Goal: Transaction & Acquisition: Purchase product/service

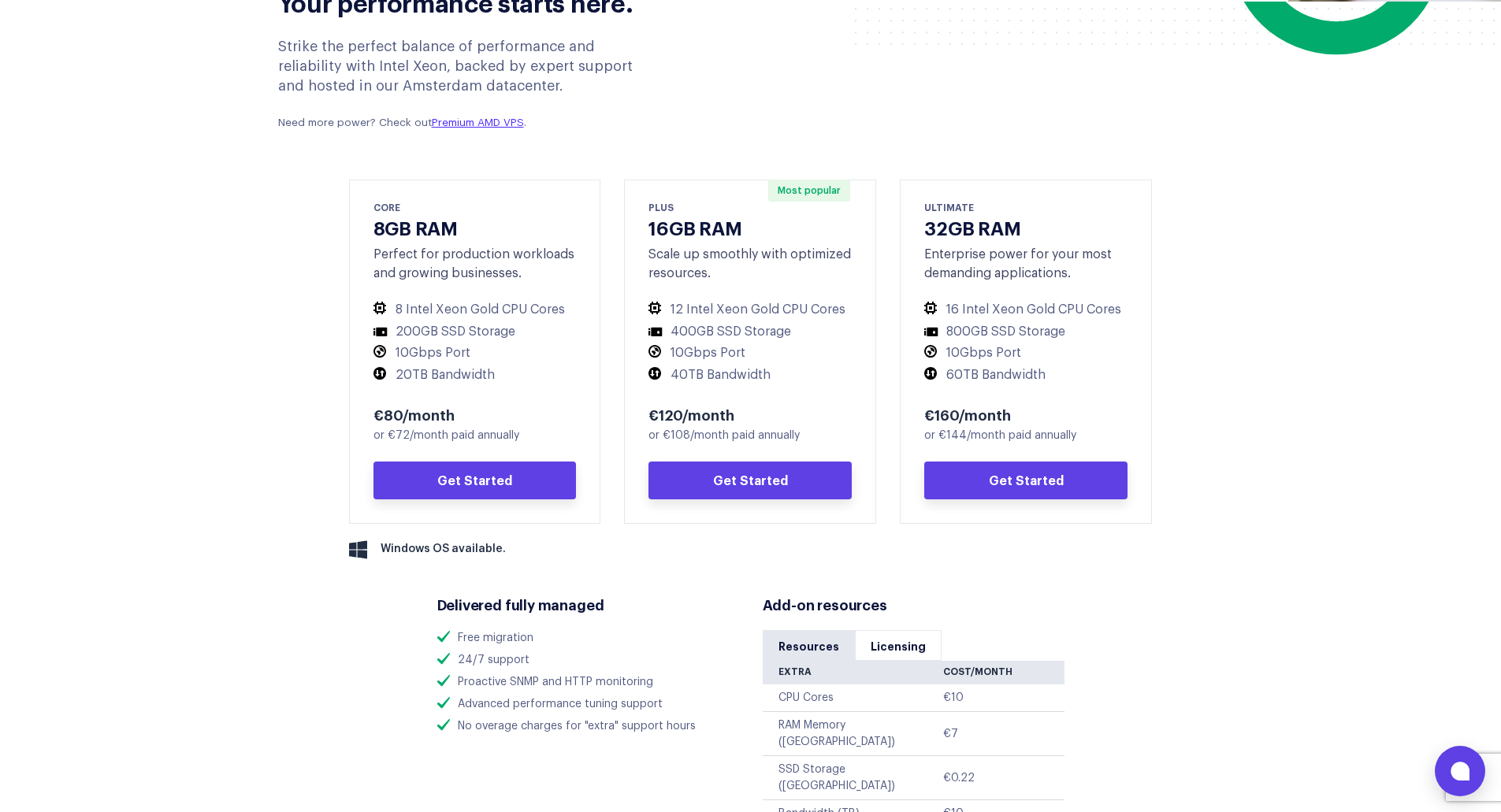
scroll to position [788, 0]
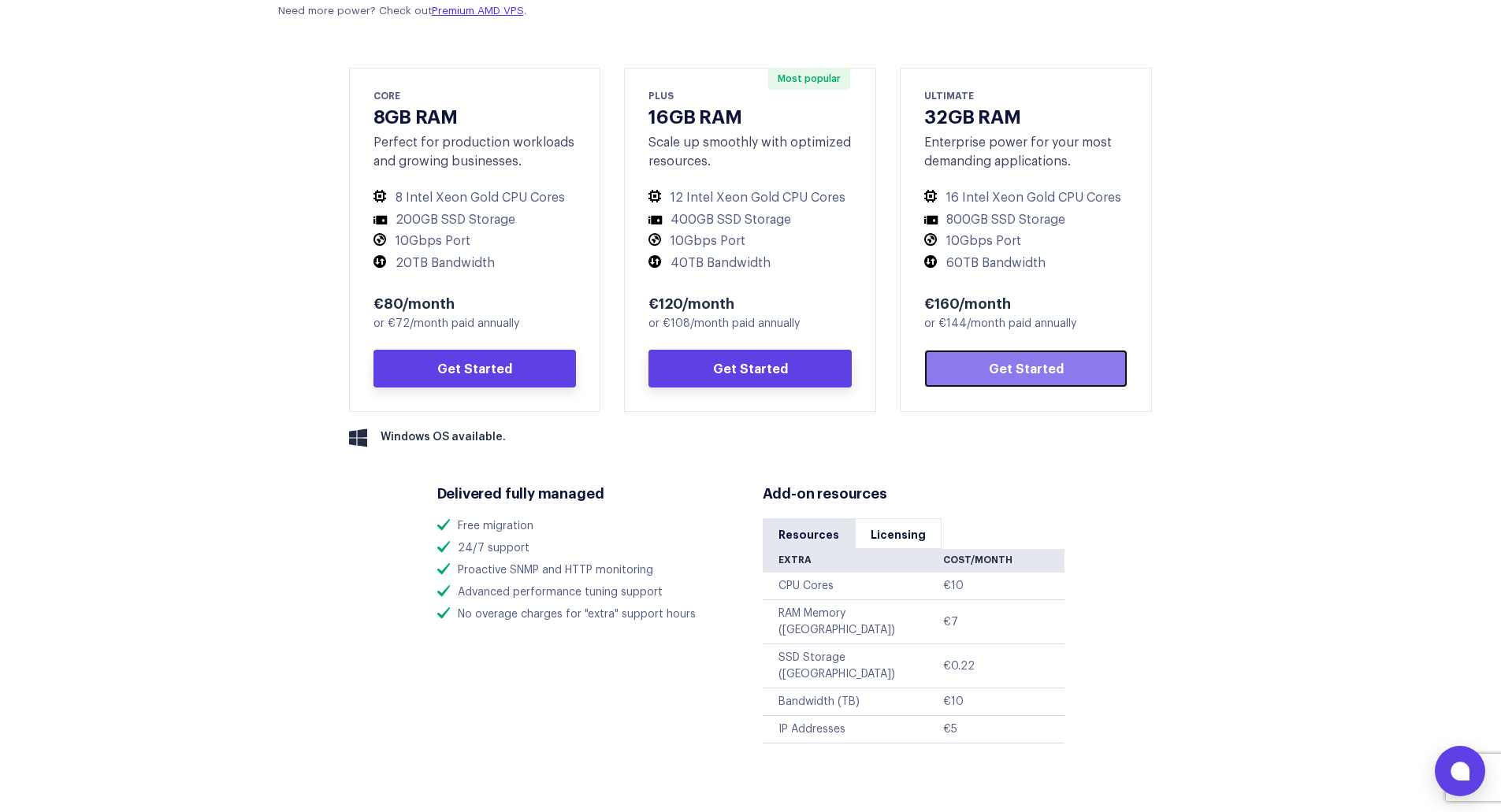
click at [1001, 367] on link "Get Started" at bounding box center [1025, 368] width 203 height 38
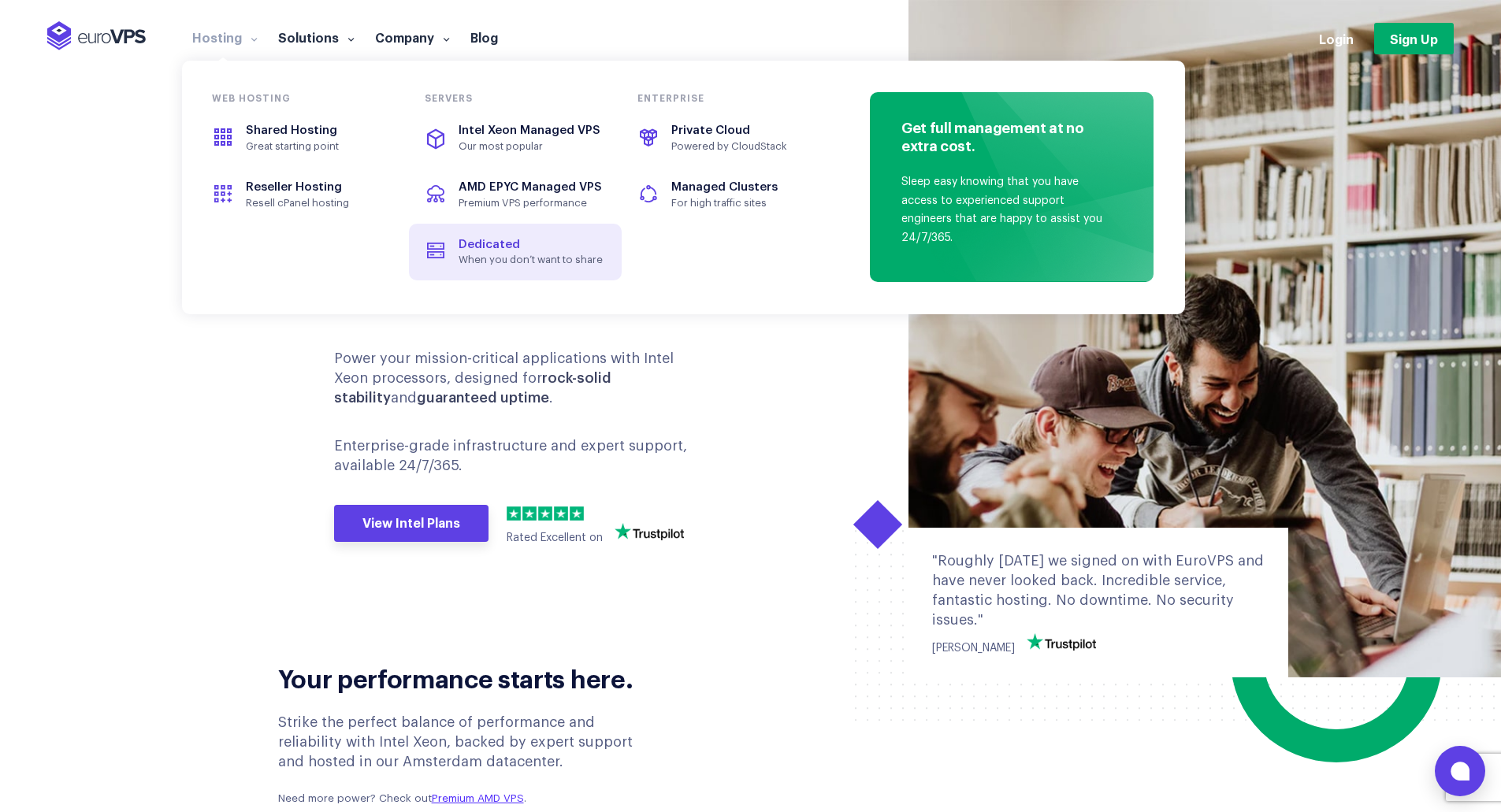
click at [485, 249] on span "Dedicated" at bounding box center [489, 244] width 61 height 12
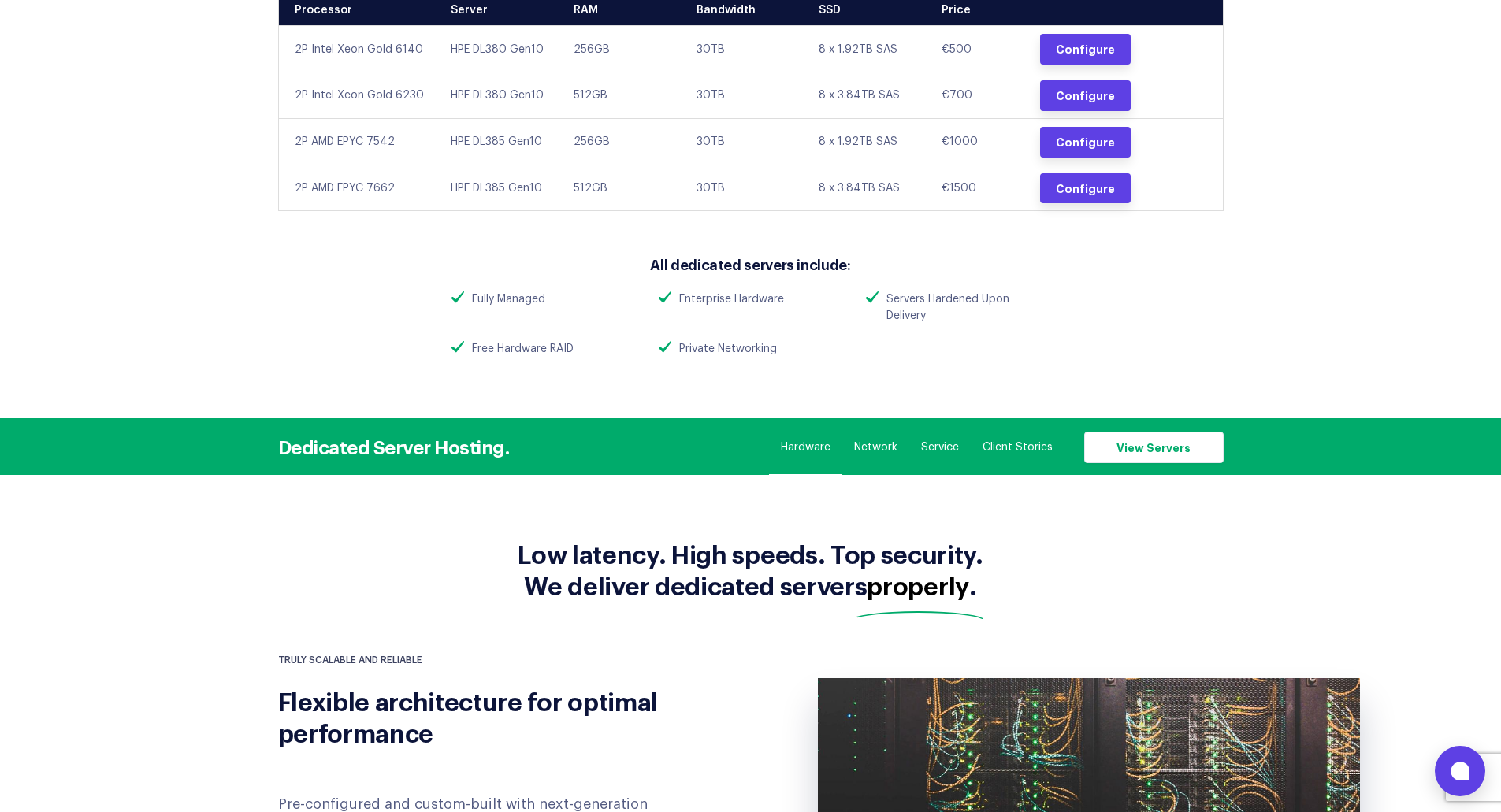
scroll to position [709, 0]
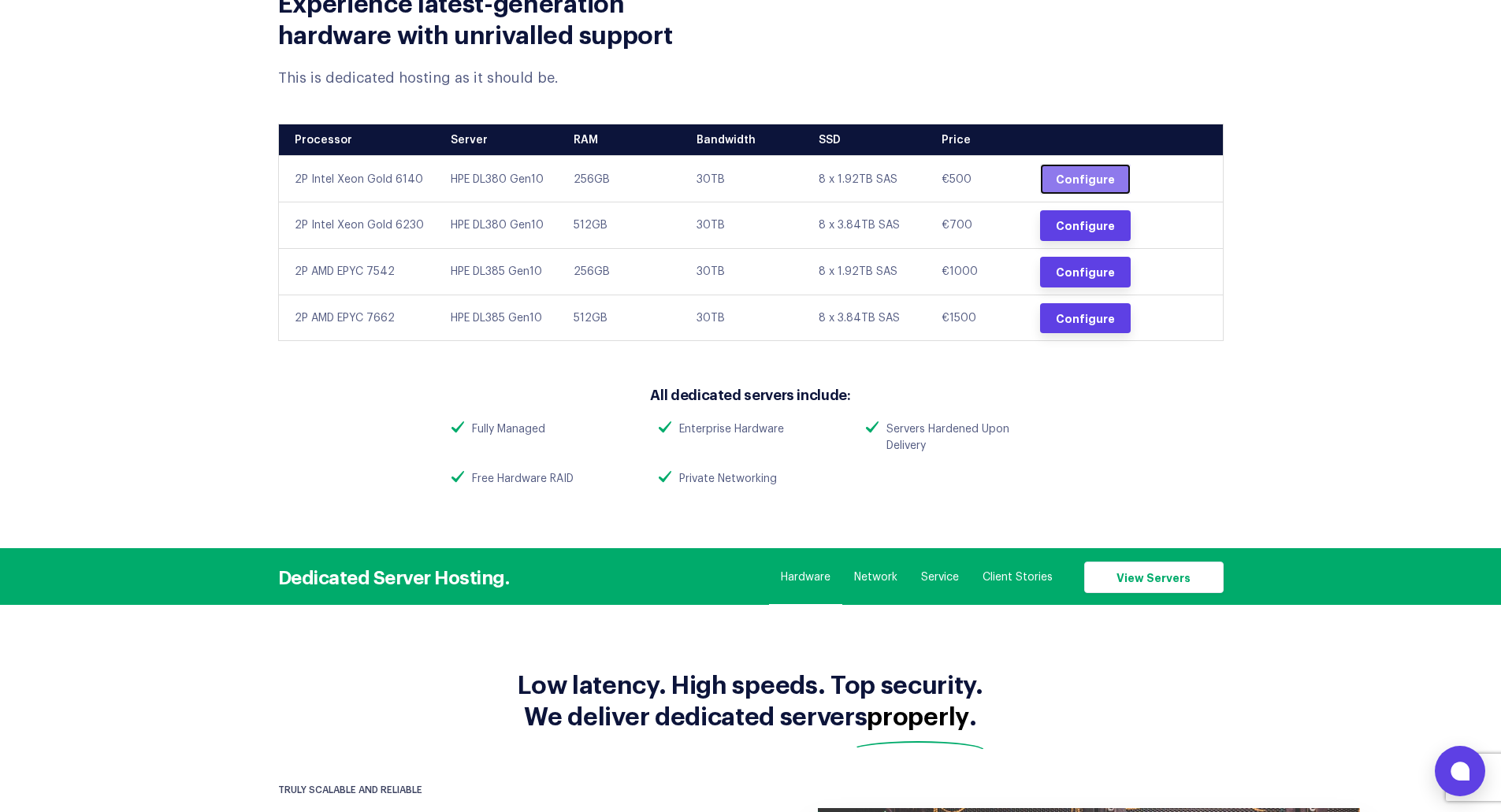
click at [1086, 173] on link "Configure" at bounding box center [1086, 179] width 91 height 30
